Goal: Information Seeking & Learning: Learn about a topic

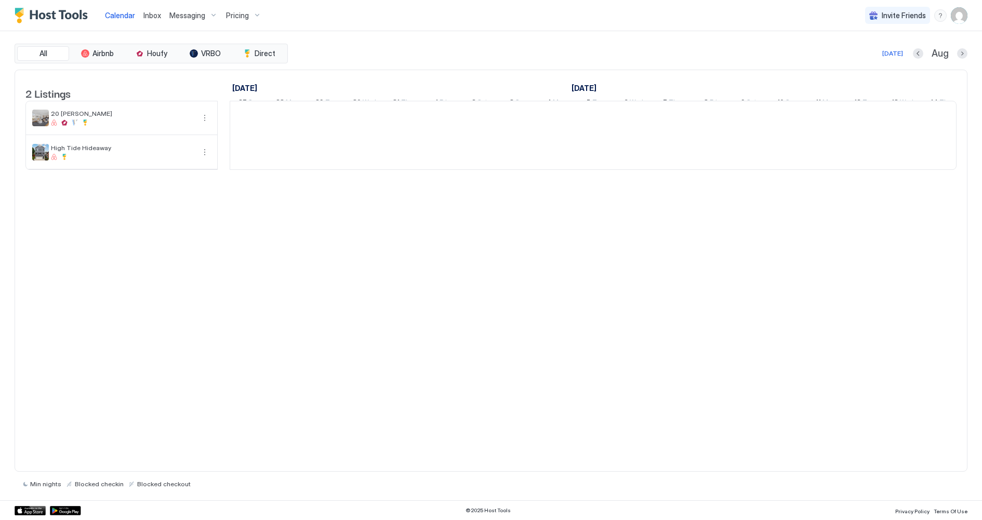
scroll to position [0, 577]
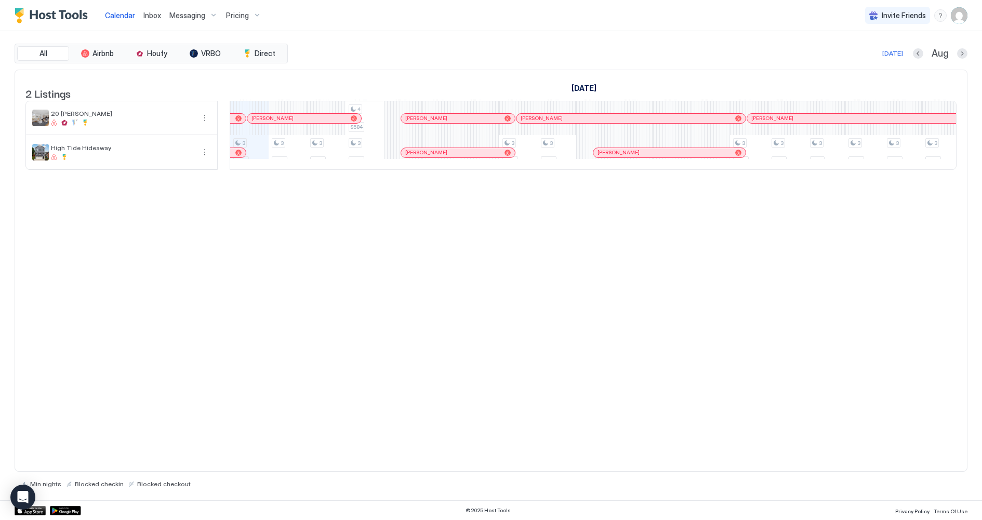
click at [231, 361] on div "2 Listings [DATE] [DATE] [DATE] 27 Sun 28 Mon 29 Tue 30 Wed 31 Thu 1 Fri 2 Sat …" at bounding box center [491, 271] width 953 height 403
click at [116, 117] on span "20 [PERSON_NAME]" at bounding box center [122, 114] width 143 height 8
click at [243, 14] on span "Pricing" at bounding box center [237, 15] width 23 height 9
click at [201, 105] on img "listing image" at bounding box center [202, 104] width 17 height 17
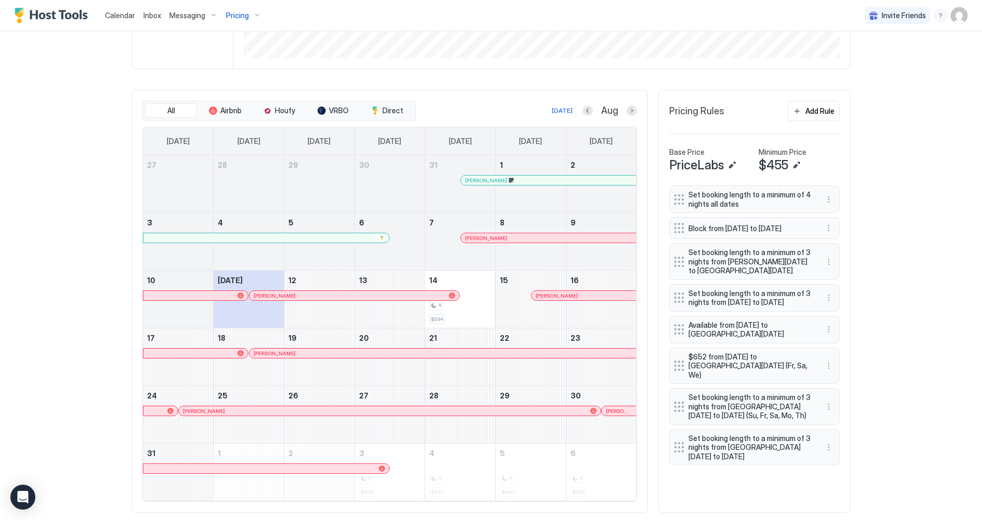
scroll to position [276, 0]
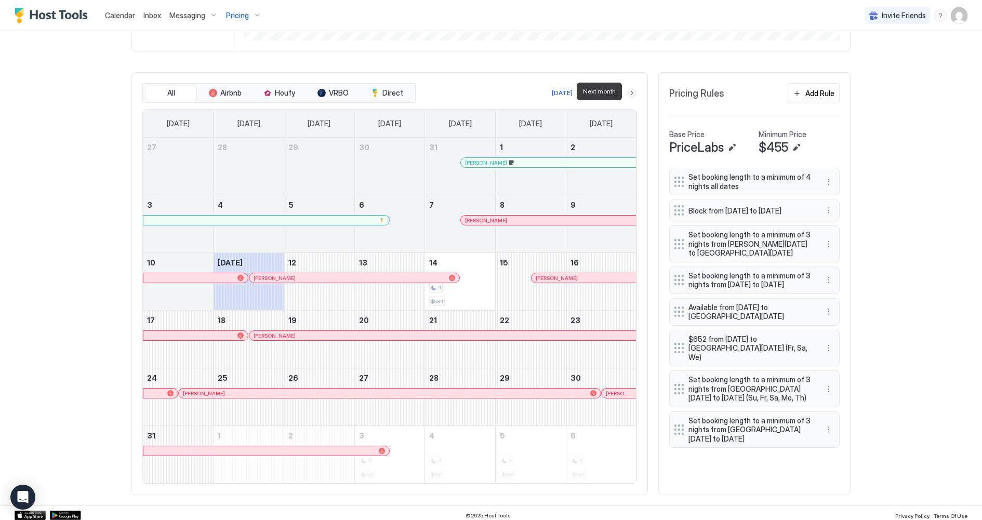
click at [634, 91] on button "Next month" at bounding box center [632, 93] width 10 height 10
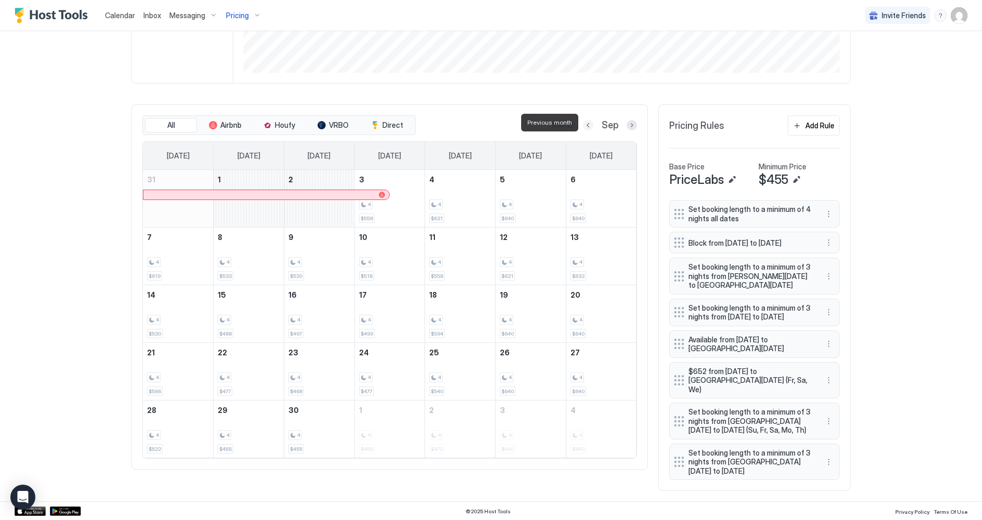
click at [590, 121] on button "Previous month" at bounding box center [588, 125] width 10 height 10
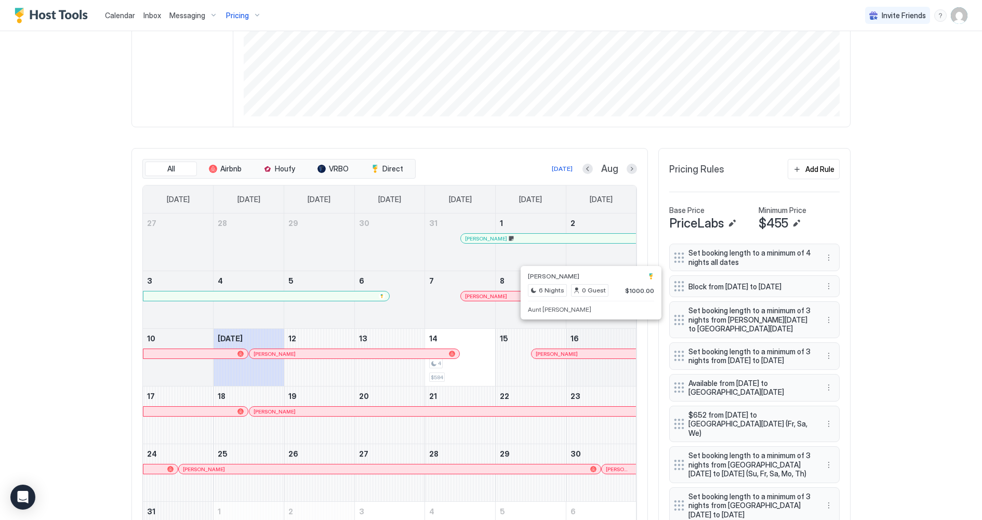
scroll to position [276, 0]
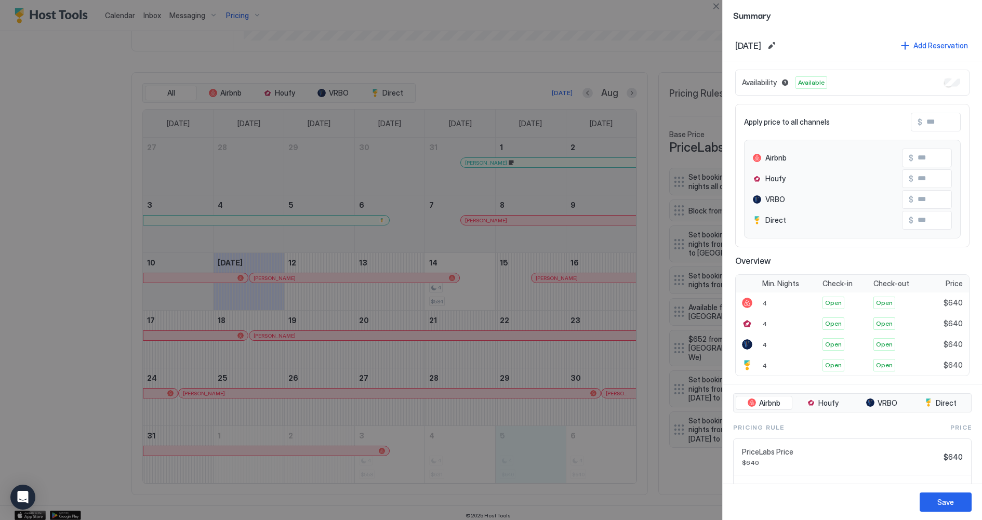
click at [450, 443] on div at bounding box center [491, 260] width 982 height 520
click at [713, 5] on button "Close" at bounding box center [716, 6] width 12 height 12
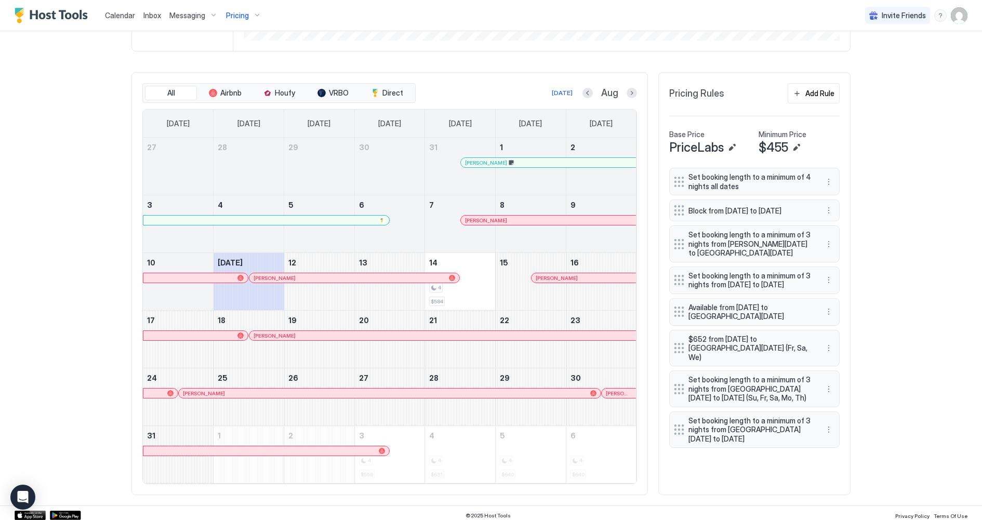
scroll to position [0, 0]
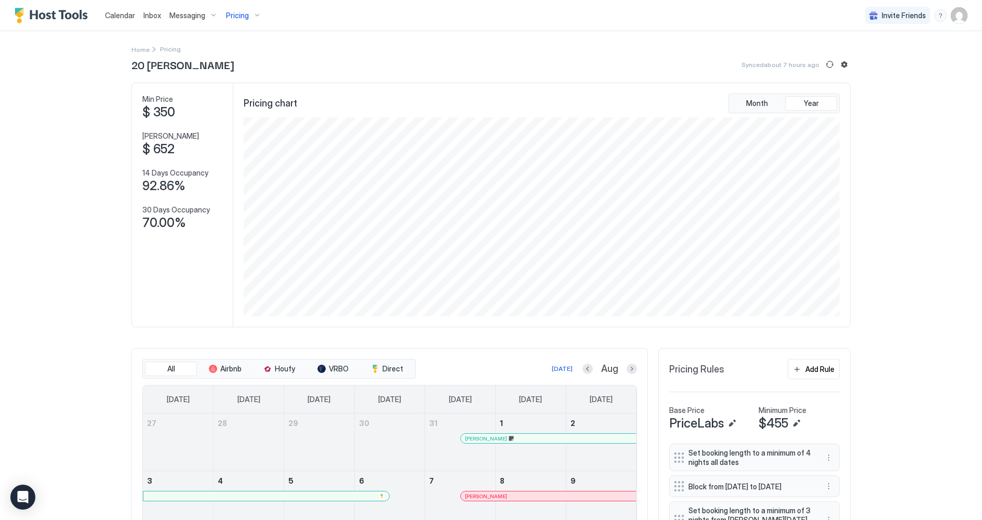
click at [243, 18] on span "Pricing" at bounding box center [237, 15] width 23 height 9
click at [245, 125] on span "High Tide Hideaway" at bounding box center [242, 125] width 60 height 8
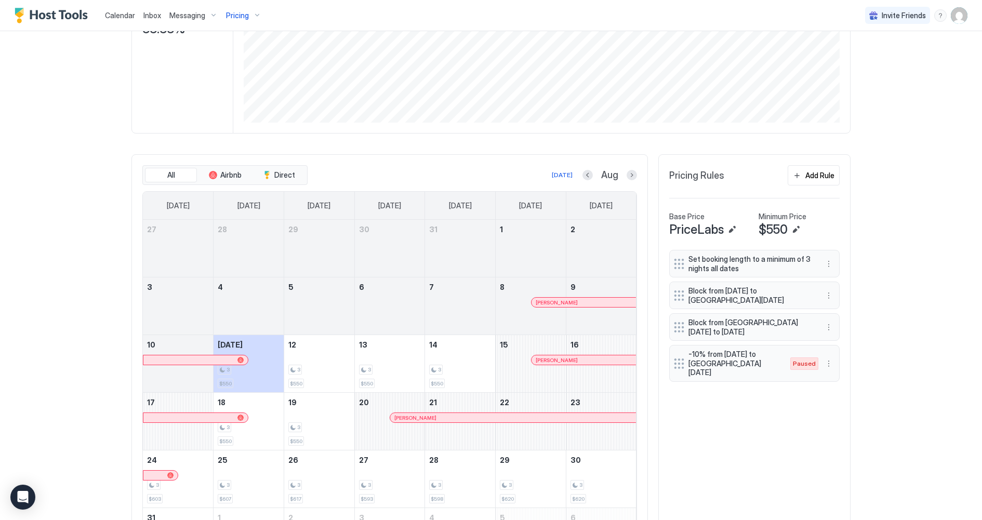
scroll to position [276, 0]
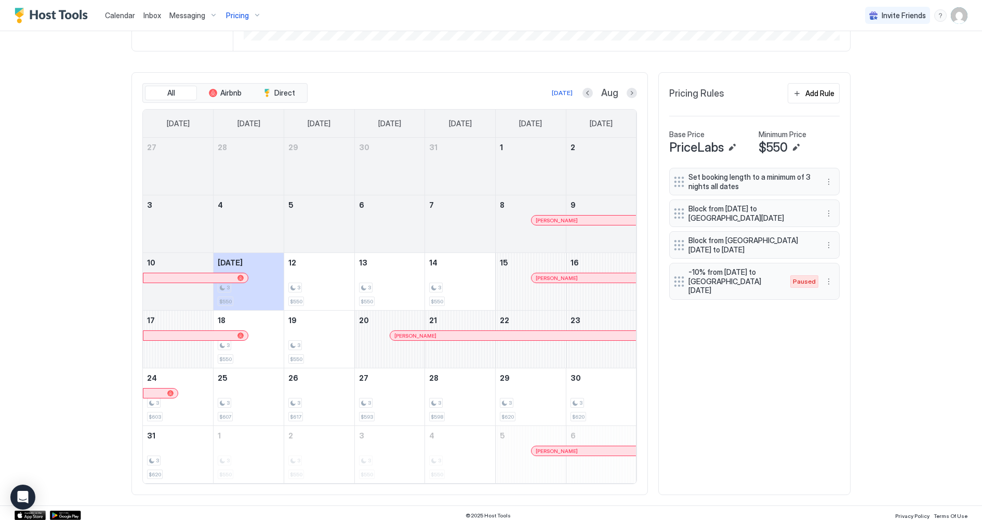
click at [742, 399] on div "Set booking length to a minimum of 3 nights all dates Block from [GEOGRAPHIC_DA…" at bounding box center [754, 326] width 170 height 316
click at [766, 404] on div "Set booking length to a minimum of 3 nights all dates Block from [GEOGRAPHIC_DA…" at bounding box center [754, 326] width 170 height 316
click at [958, 336] on div "Calendar Inbox Messaging Pricing Invite Friends JR Home Pricing High Tide Hidea…" at bounding box center [491, 260] width 982 height 520
